Goal: Information Seeking & Learning: Compare options

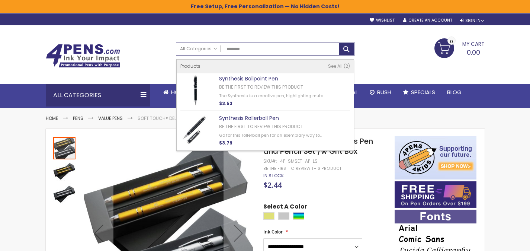
click at [256, 51] on input "*********" at bounding box center [265, 48] width 178 height 13
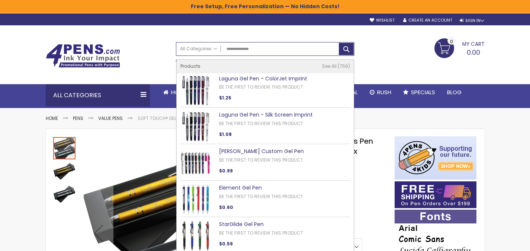
click at [282, 77] on link "Laguna Gel Pen - ColorJet Imprint" at bounding box center [263, 78] width 88 height 7
type input "**********"
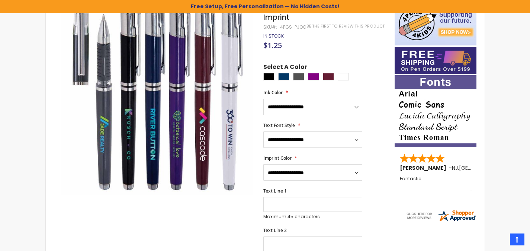
scroll to position [134, 0]
click at [269, 78] on div "Black" at bounding box center [268, 76] width 11 height 7
type input "****"
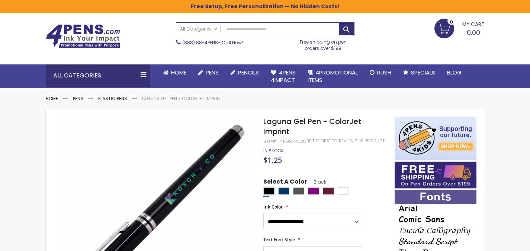
scroll to position [61, 0]
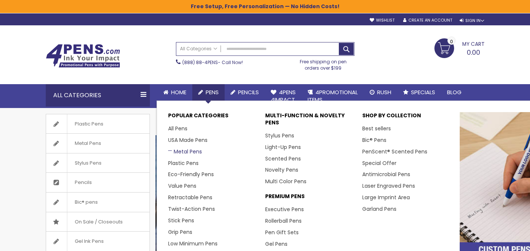
click at [179, 153] on link "Metal Pens" at bounding box center [185, 151] width 34 height 7
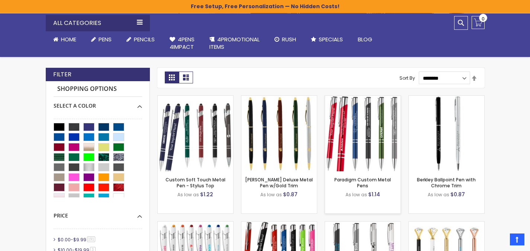
scroll to position [156, 0]
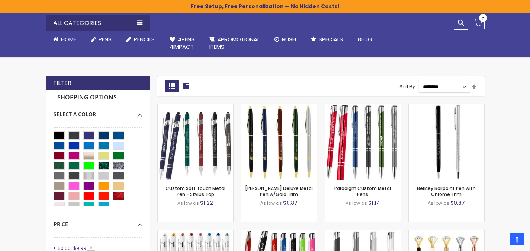
click at [446, 87] on select "**********" at bounding box center [444, 86] width 51 height 13
select select "*****"
click at [419, 80] on select "**********" at bounding box center [444, 86] width 51 height 13
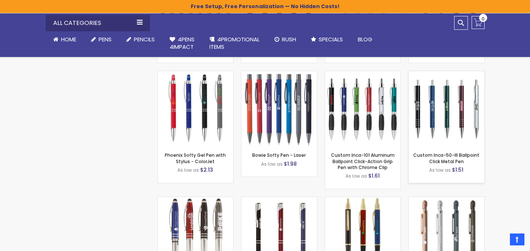
scroll to position [3621, 0]
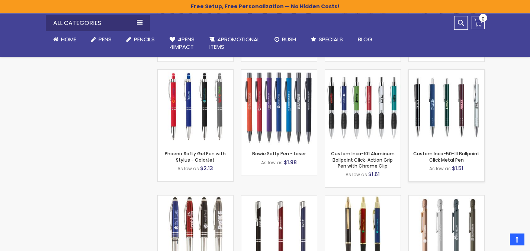
click at [460, 98] on img at bounding box center [447, 108] width 76 height 76
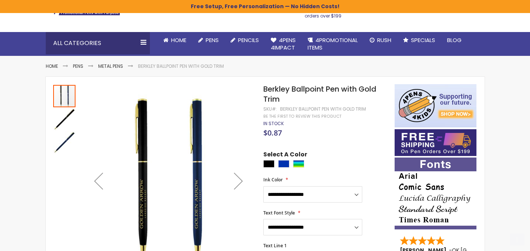
scroll to position [55, 0]
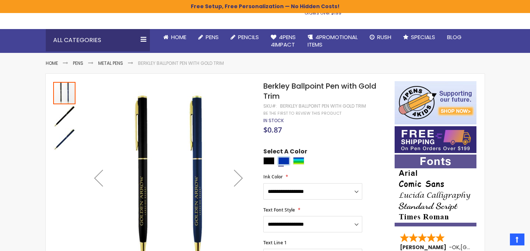
click at [284, 164] on div "Blue" at bounding box center [283, 160] width 11 height 7
type input "****"
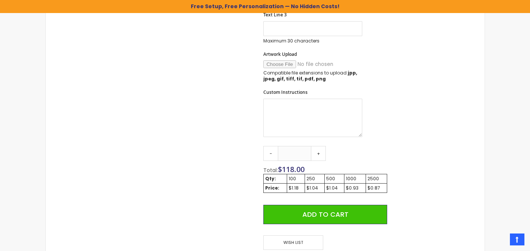
scroll to position [361, 0]
click at [305, 154] on input "***" at bounding box center [294, 152] width 33 height 15
click at [379, 143] on form "**********" at bounding box center [325, 45] width 124 height 408
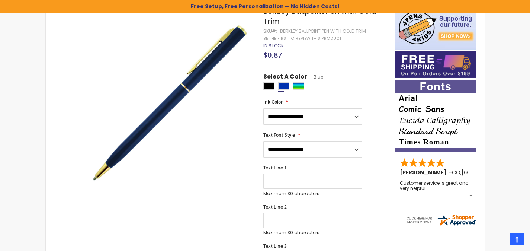
scroll to position [70, 0]
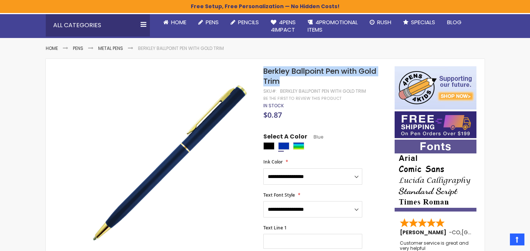
drag, startPoint x: 297, startPoint y: 81, endPoint x: 262, endPoint y: 67, distance: 37.2
copy div "Skip to the end of the images gallery Skip to the beginning of the images galle…"
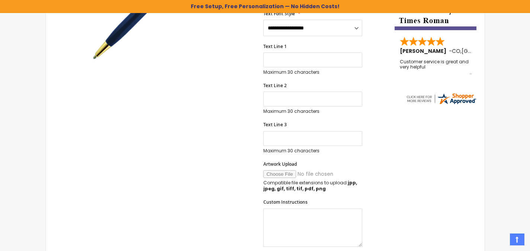
scroll to position [497, 0]
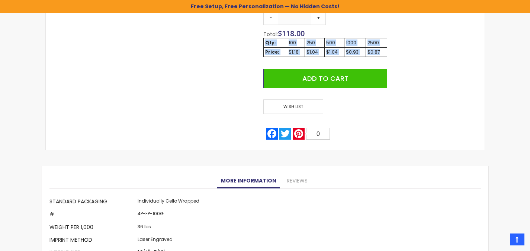
drag, startPoint x: 266, startPoint y: 42, endPoint x: 375, endPoint y: 47, distance: 109.5
click at [381, 50] on tbody "Qty: 100 250 500 1000 2500 Price: $1.18 $1.04 $1.04 $0.93 $0.87" at bounding box center [325, 47] width 123 height 19
copy tbody "Qty: 100 250 500 1000 2500 Price: $1.18 $1.04 $1.04 $0.93 $0.87"
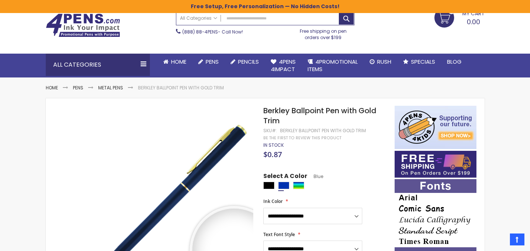
scroll to position [0, 0]
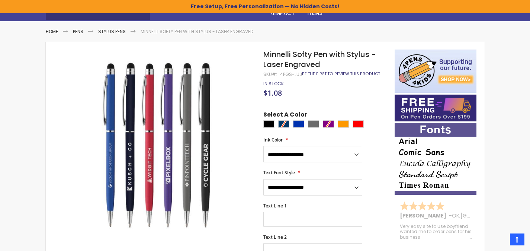
scroll to position [100, 0]
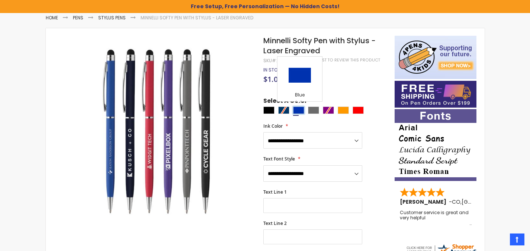
click at [301, 109] on div "Blue" at bounding box center [298, 109] width 11 height 7
type input "****"
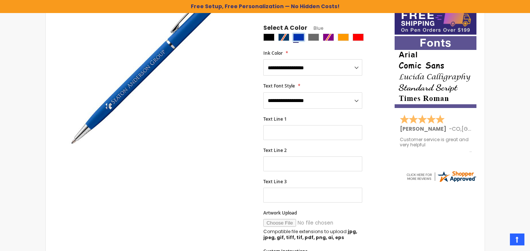
scroll to position [122, 0]
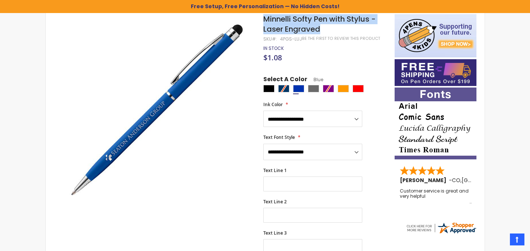
drag, startPoint x: 330, startPoint y: 32, endPoint x: 264, endPoint y: 19, distance: 67.3
click at [264, 19] on h1 "Minnelli Softy Pen with Stylus - Laser Engraved" at bounding box center [325, 24] width 124 height 20
copy span "Minnelli Softy Pen with Stylus - Laser Engraved"
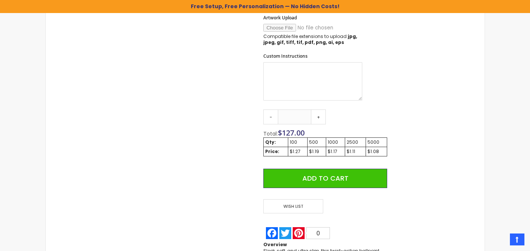
scroll to position [380, 0]
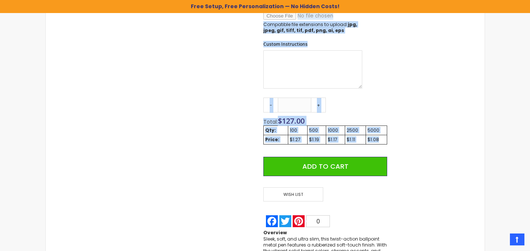
drag, startPoint x: 263, startPoint y: 121, endPoint x: 384, endPoint y: 141, distance: 122.7
click at [384, 141] on div "Skip to the end of the images gallery Skip to the beginning of the images galle…" at bounding box center [220, 14] width 342 height 516
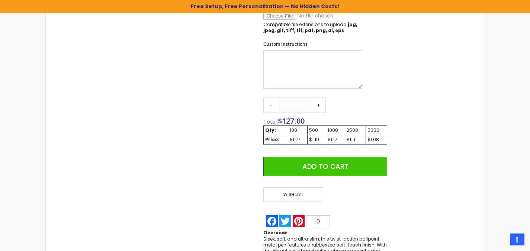
click at [387, 141] on td "$1.08" at bounding box center [376, 139] width 21 height 9
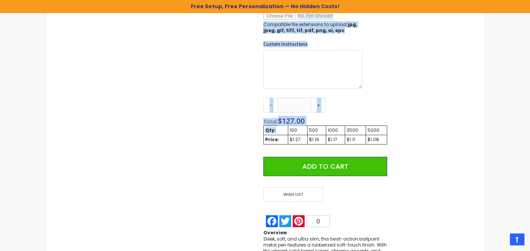
drag, startPoint x: 397, startPoint y: 141, endPoint x: 281, endPoint y: 128, distance: 116.5
click at [282, 128] on div "Skip to the end of the images gallery Skip to the beginning of the images galle…" at bounding box center [265, 14] width 432 height 516
click at [271, 127] on td "Qty:" at bounding box center [276, 129] width 24 height 9
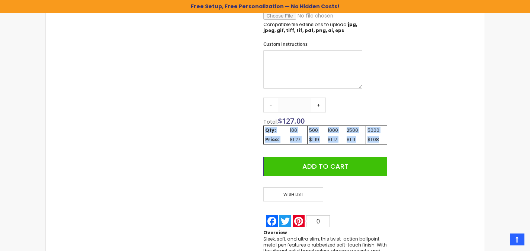
drag, startPoint x: 266, startPoint y: 130, endPoint x: 380, endPoint y: 141, distance: 114.4
click at [380, 141] on tbody "Qty: 100 500 1000 2500 5000 Price: $1.27 $1.19 $1.17 $1.11 $1.08" at bounding box center [325, 134] width 123 height 19
copy tbody "Qty: 100 500 1000 2500 5000 Price: $1.27 $1.19 $1.17 $1.11 $1.08"
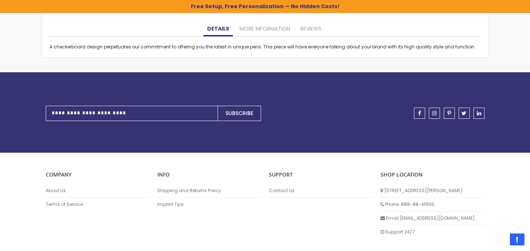
scroll to position [532, 0]
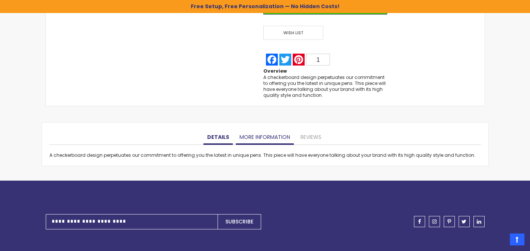
click at [262, 140] on link "More Information" at bounding box center [265, 137] width 58 height 15
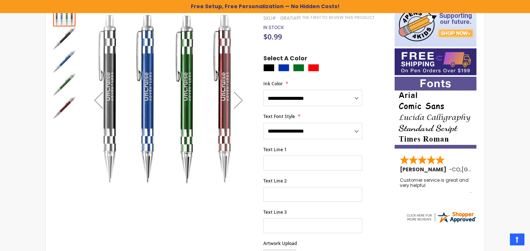
scroll to position [67, 0]
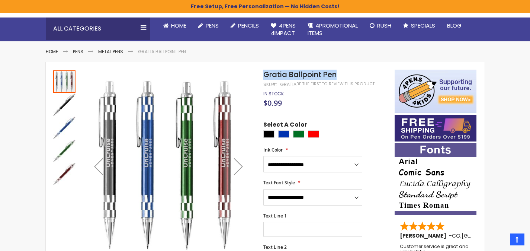
drag, startPoint x: 349, startPoint y: 71, endPoint x: 262, endPoint y: 74, distance: 86.8
copy div "Skip to the end of the images gallery Skip to the beginning of the images galle…"
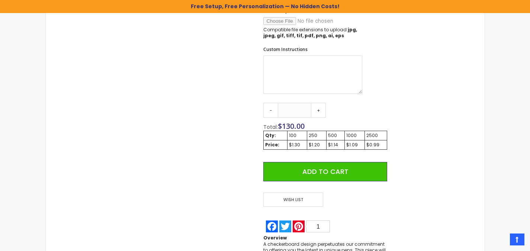
scroll to position [424, 0]
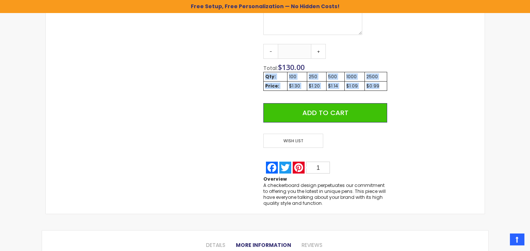
drag, startPoint x: 264, startPoint y: 75, endPoint x: 383, endPoint y: 89, distance: 119.5
click at [383, 89] on tbody "Qty: 100 250 500 1000 2500 Price: $1.30 $1.20 $1.14 $1.09 $0.99" at bounding box center [325, 81] width 123 height 19
copy tbody "Qty: 100 250 500 1000 2500 Price: $1.30 $1.20 $1.14 $1.09 $0.99"
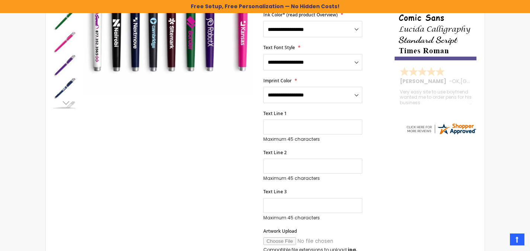
scroll to position [100, 0]
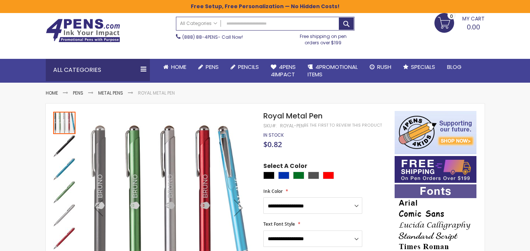
scroll to position [26, 0]
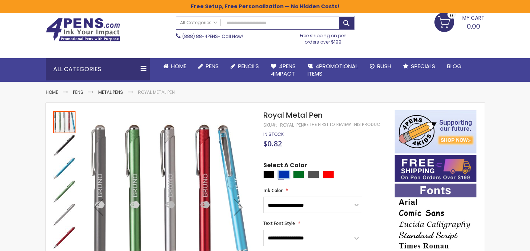
click at [286, 174] on div "Blue" at bounding box center [283, 174] width 11 height 7
type input "****"
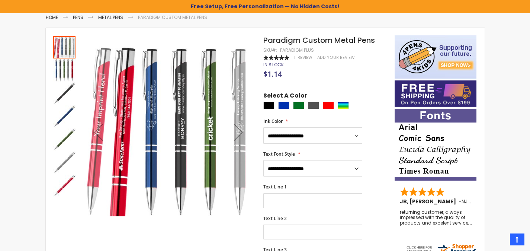
scroll to position [91, 0]
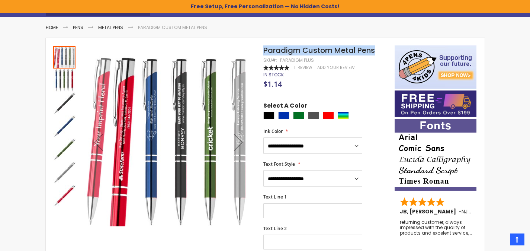
drag, startPoint x: 376, startPoint y: 49, endPoint x: 259, endPoint y: 54, distance: 117.3
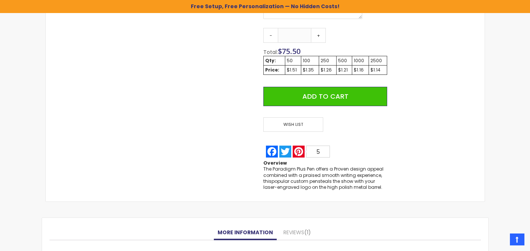
scroll to position [417, 0]
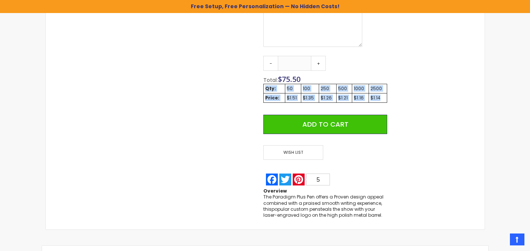
drag, startPoint x: 268, startPoint y: 88, endPoint x: 384, endPoint y: 97, distance: 116.5
click at [384, 97] on tbody "Qty: 50 100 250 500 1000 2500 Price: $1.51 $1.35 $1.26 $1.21 $1.16 $1.14" at bounding box center [325, 93] width 123 height 19
copy tbody "Qty: 50 100 250 500 1000 2500 Price: $1.51 $1.35 $1.26 $1.21 $1.16 $1.14"
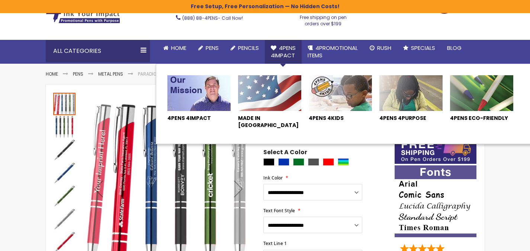
scroll to position [58, 0]
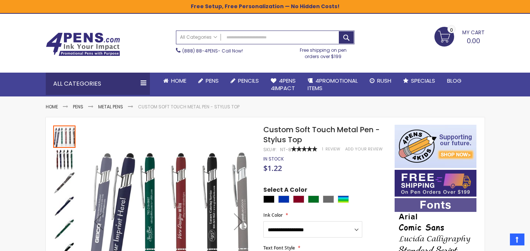
scroll to position [3, 0]
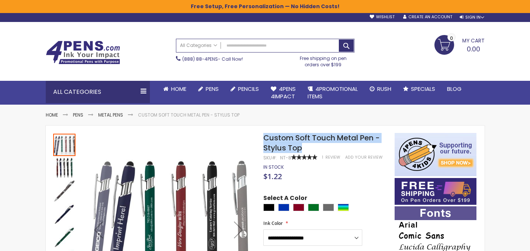
drag, startPoint x: 309, startPoint y: 151, endPoint x: 259, endPoint y: 141, distance: 51.6
copy div "Skip to the end of the images gallery Skip to the beginning of the images galle…"
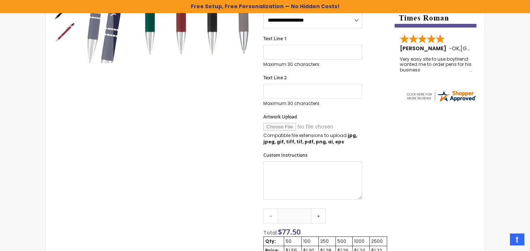
scroll to position [310, 0]
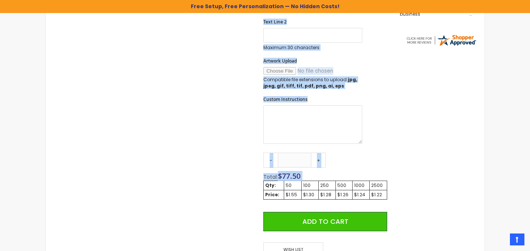
drag, startPoint x: 266, startPoint y: 186, endPoint x: 387, endPoint y: 195, distance: 122.0
click at [387, 195] on div "Skip to the end of the images gallery Skip to the beginning of the images galle…" at bounding box center [220, 92] width 342 height 530
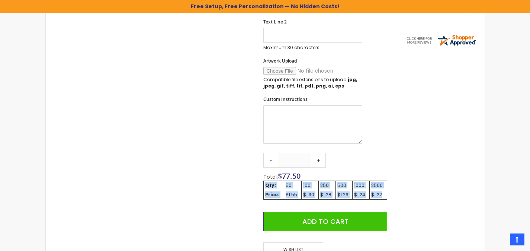
drag, startPoint x: 384, startPoint y: 194, endPoint x: 265, endPoint y: 187, distance: 118.9
click at [265, 187] on tbody "Qty: 50 100 250 500 1000 2500 Price: $1.55 $1.30 $1.28 $1.26 $1.24 $1.22" at bounding box center [325, 190] width 123 height 19
copy tbody "Qty: 50 100 250 500 1000 2500 Price: $1.55 $1.30 $1.28 $1.26 $1.24 $1.22"
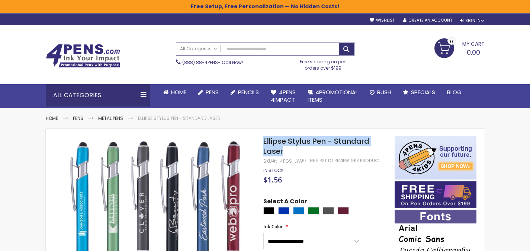
drag, startPoint x: 288, startPoint y: 151, endPoint x: 259, endPoint y: 144, distance: 30.0
copy div "Skip to the end of the images gallery Skip to the beginning of the images galle…"
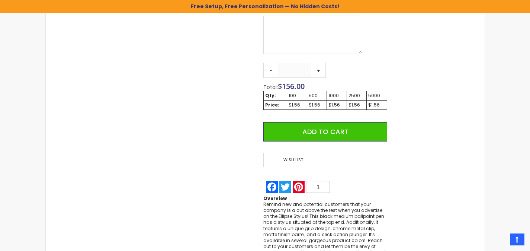
scroll to position [402, 0]
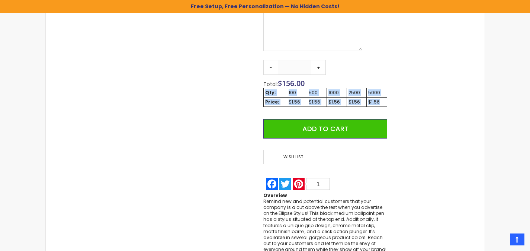
drag, startPoint x: 266, startPoint y: 93, endPoint x: 384, endPoint y: 101, distance: 118.2
click at [384, 101] on tbody "Qty: 100 500 1000 2500 5000 Price: $1.56 $1.56 $1.56 $1.56 $1.56" at bounding box center [325, 97] width 123 height 19
copy tbody "Qty: 100 500 1000 2500 5000 Price: $1.56 $1.56 $1.56 $1.56 $1.56"
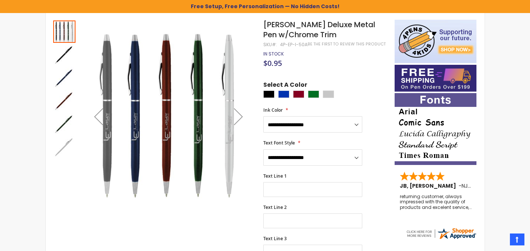
scroll to position [116, 0]
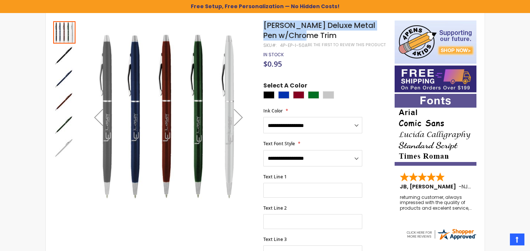
drag, startPoint x: 332, startPoint y: 38, endPoint x: 264, endPoint y: 24, distance: 69.6
click at [264, 24] on h1 "[PERSON_NAME] Deluxe Metal Pen w/Chrome Trim" at bounding box center [325, 30] width 124 height 20
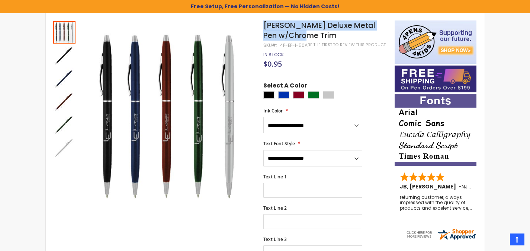
copy span "[PERSON_NAME] Deluxe Metal Pen w/Chrome Trim"
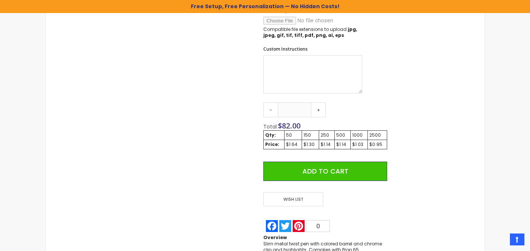
scroll to position [429, 0]
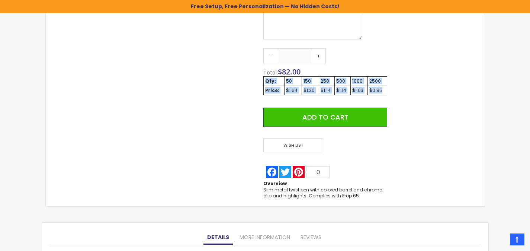
drag, startPoint x: 266, startPoint y: 81, endPoint x: 387, endPoint y: 89, distance: 120.9
click at [387, 89] on table "Qty: 50 150 250 500 1000 2500 Price: $1.64 $1.30 $1.14 $1.14 $1.03 $0.95" at bounding box center [325, 85] width 124 height 19
copy tbody "Qty: 50 150 250 500 1000 2500 Price: $1.64 $1.30 $1.14 $1.14 $1.03 $0.95"
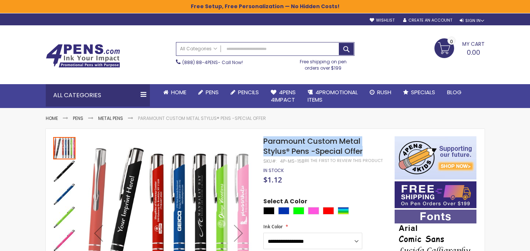
drag, startPoint x: 371, startPoint y: 156, endPoint x: 250, endPoint y: 149, distance: 121.5
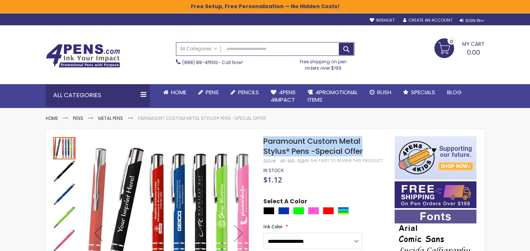
copy div "Skip to the beginning of the images gallery Paramount Custom Metal Stylus® Pens…"
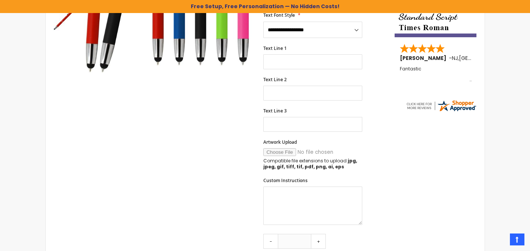
scroll to position [390, 0]
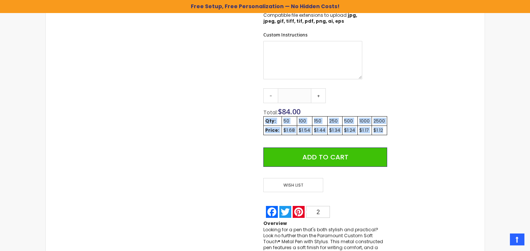
drag, startPoint x: 266, startPoint y: 120, endPoint x: 384, endPoint y: 128, distance: 118.6
click at [384, 128] on tbody "Qty: 50 100 150 250 500 1000 2500 Price: $1.68 $1.54 $1.44 $1.34 $1.24 $1.17 $1…" at bounding box center [325, 125] width 123 height 19
copy tbody "Qty: 50 100 150 250 500 1000 2500 Price: $1.68 $1.54 $1.44 $1.34 $1.24 $1.17 $1…"
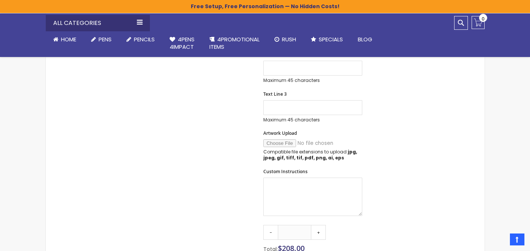
scroll to position [155, 0]
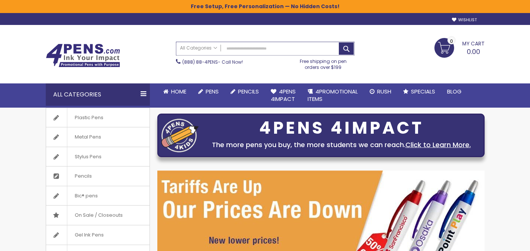
click at [235, 49] on input "Search" at bounding box center [265, 48] width 178 height 13
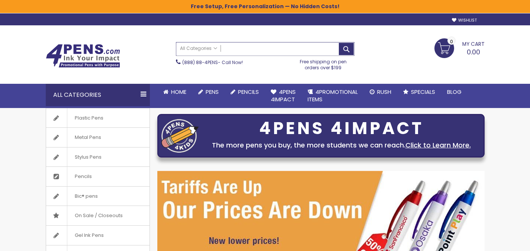
paste input "**********"
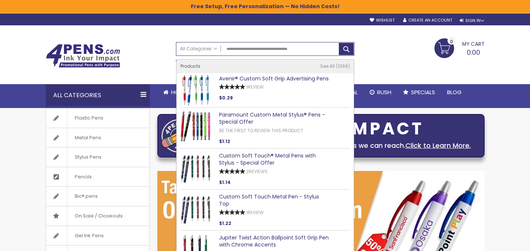
type input "**********"
click at [262, 78] on link "Avenir® Custom Soft Grip Advertising Pens" at bounding box center [274, 78] width 110 height 7
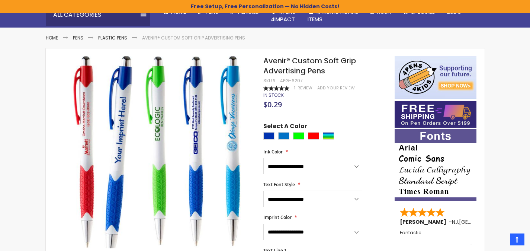
scroll to position [89, 0]
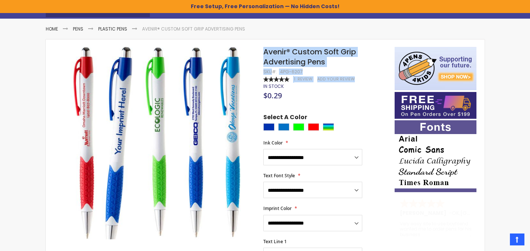
drag, startPoint x: 338, startPoint y: 68, endPoint x: 262, endPoint y: 46, distance: 79.5
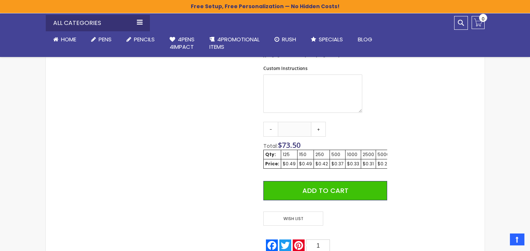
scroll to position [665, 0]
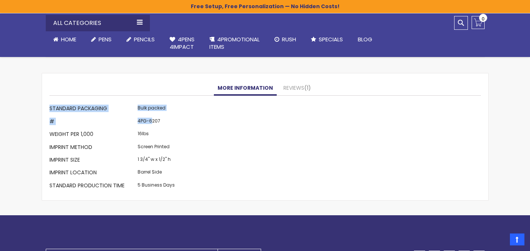
drag, startPoint x: 180, startPoint y: 121, endPoint x: 150, endPoint y: 121, distance: 30.9
click at [150, 121] on div "More Information Standard Packaging Bulk packed # 4PG-6207 Weight per 1,000 16l…" at bounding box center [265, 148] width 432 height 90
drag, startPoint x: 138, startPoint y: 121, endPoint x: 160, endPoint y: 121, distance: 22.0
click at [160, 121] on td "4PG-6207" at bounding box center [156, 122] width 41 height 13
click at [161, 120] on td "4PG-6207" at bounding box center [156, 122] width 41 height 13
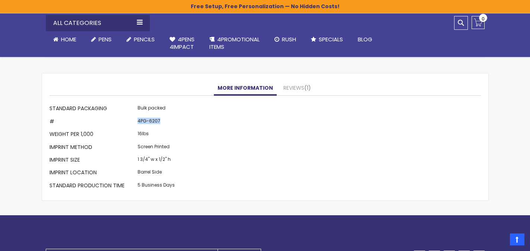
drag, startPoint x: 159, startPoint y: 120, endPoint x: 144, endPoint y: 121, distance: 15.3
click at [138, 120] on td "4PG-6207" at bounding box center [156, 122] width 41 height 13
copy td "4PG-6207"
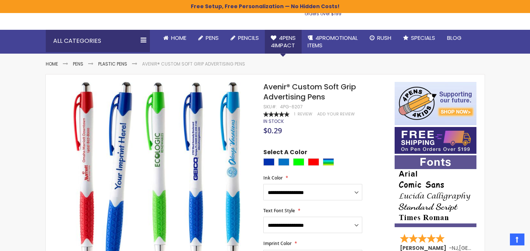
scroll to position [0, 0]
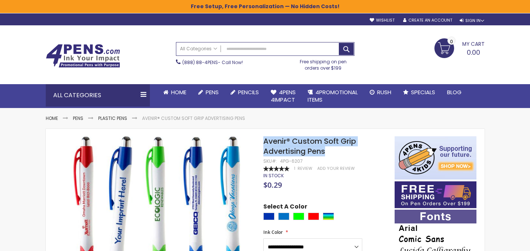
drag, startPoint x: 327, startPoint y: 154, endPoint x: 265, endPoint y: 144, distance: 62.9
click at [265, 144] on h1 "Avenir® Custom Soft Grip Advertising Pens" at bounding box center [325, 146] width 124 height 20
copy span "Avenir® Custom Soft Grip Advertising Pens"
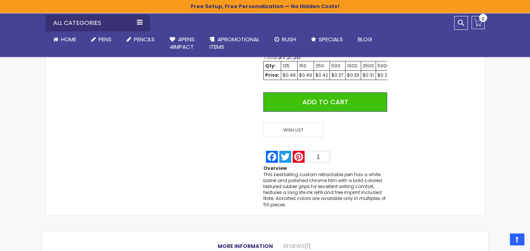
scroll to position [652, 0]
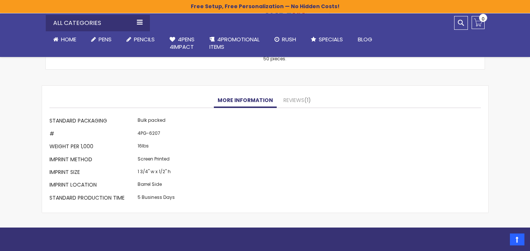
click at [154, 133] on td "4PG-6207" at bounding box center [156, 134] width 41 height 13
copy td "6207"
